Goal: Task Accomplishment & Management: Use online tool/utility

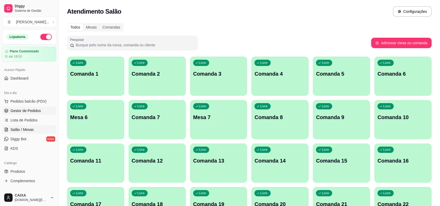
click at [31, 109] on span "Gestor de Pedidos" at bounding box center [25, 110] width 30 height 5
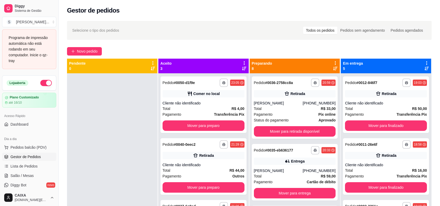
click at [226, 34] on div "Selecione o tipo dos pedidos Todos os pedidos Pedidos sem agendamento Pedidos a…" at bounding box center [249, 30] width 354 height 8
click at [242, 62] on icon at bounding box center [244, 63] width 5 height 5
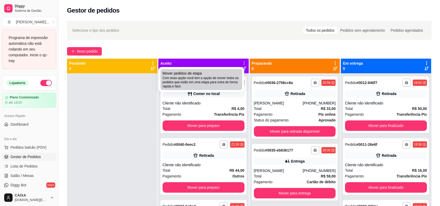
click at [230, 75] on div "Mover pedidos de etapa Com essa opção você tem a opção de mover todos os pedido…" at bounding box center [201, 80] width 77 height 18
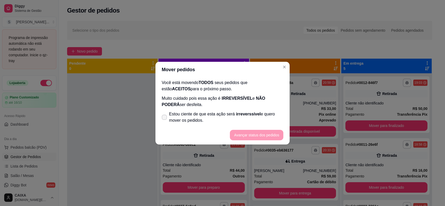
click at [165, 119] on span at bounding box center [164, 117] width 5 height 5
click at [165, 119] on input "Estou ciente de que esta ação será irreverssível e quero mover os pedidos." at bounding box center [162, 119] width 3 height 3
checkbox input "true"
click at [244, 134] on button "Avançar status dos pedidos" at bounding box center [256, 135] width 52 height 10
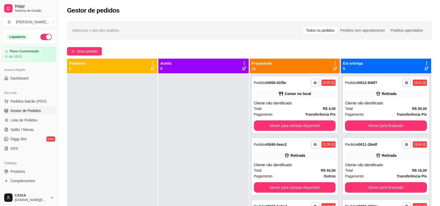
click at [333, 64] on icon at bounding box center [335, 63] width 5 height 5
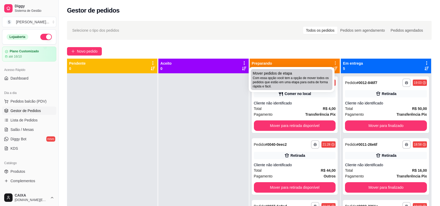
click at [311, 76] on span "Com essa opção você tem a opção de mover todos os pedidos que estão em uma etap…" at bounding box center [291, 82] width 77 height 13
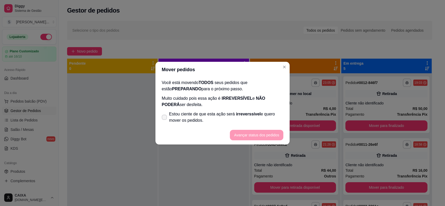
click at [165, 116] on icon at bounding box center [164, 117] width 4 height 3
click at [165, 118] on input "Estou ciente de que esta ação será irreverssível e quero mover os pedidos." at bounding box center [162, 119] width 3 height 3
checkbox input "true"
click at [262, 138] on button "Avançar status dos pedidos" at bounding box center [256, 135] width 53 height 10
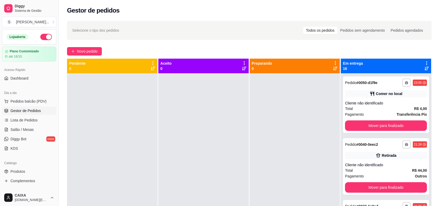
click at [424, 64] on icon at bounding box center [426, 63] width 5 height 5
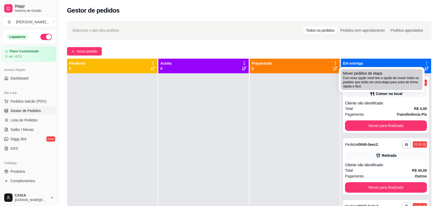
click at [402, 83] on span "Com essa opção você tem a opção de mover todos os pedidos que estão em uma etap…" at bounding box center [381, 82] width 77 height 13
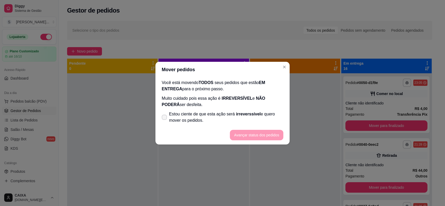
click at [165, 115] on span at bounding box center [164, 117] width 5 height 5
click at [165, 118] on input "Estou ciente de que esta ação será irreverssível e quero mover os pedidos." at bounding box center [162, 119] width 3 height 3
checkbox input "true"
click at [245, 134] on button "Avançar status dos pedidos" at bounding box center [256, 135] width 53 height 10
